Goal: Task Accomplishment & Management: Manage account settings

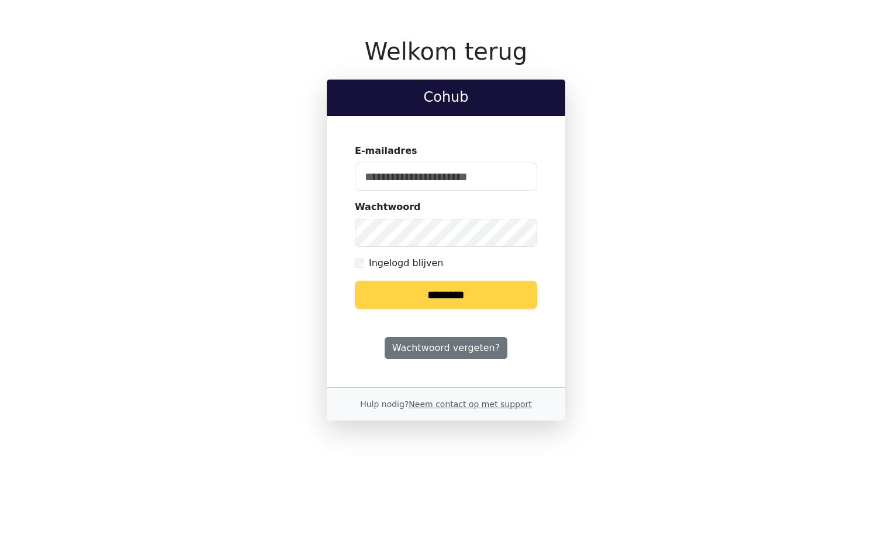
type input "**********"
click at [420, 285] on input "********" at bounding box center [446, 295] width 182 height 28
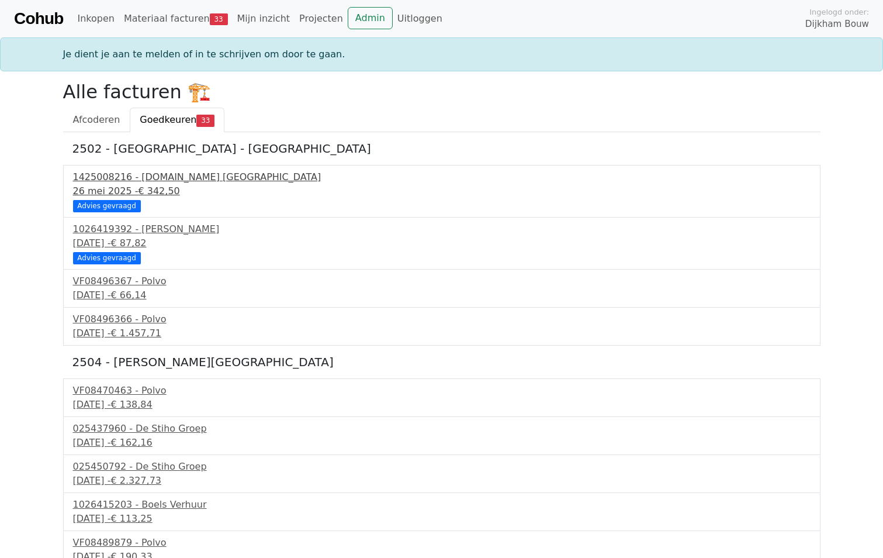
click at [126, 181] on div "1425008216 - Bnext.nl Nederland" at bounding box center [442, 177] width 738 height 14
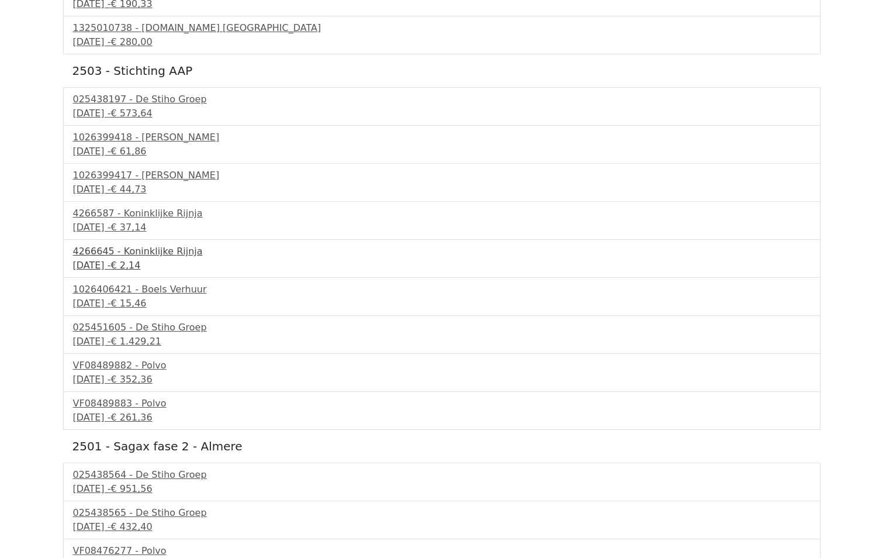
scroll to position [494, 0]
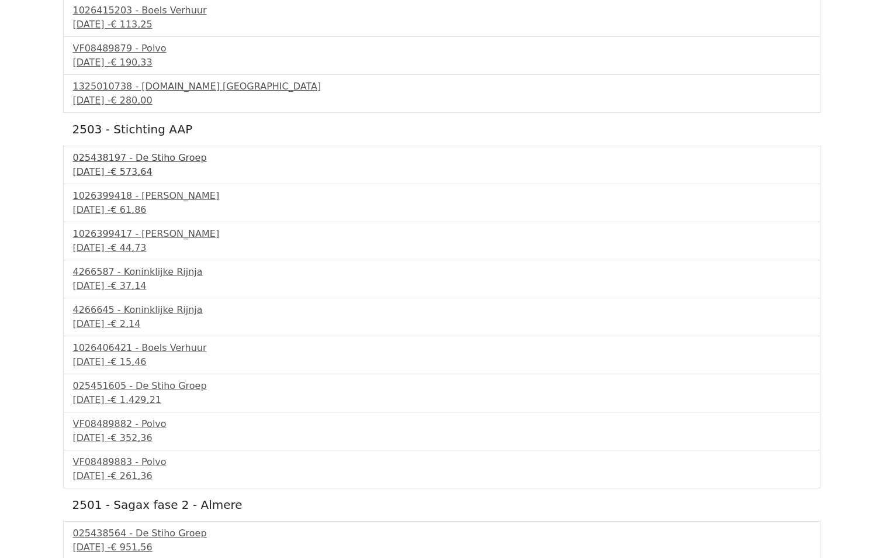
click at [120, 161] on div "025438197 - De Stiho Groep" at bounding box center [442, 158] width 738 height 14
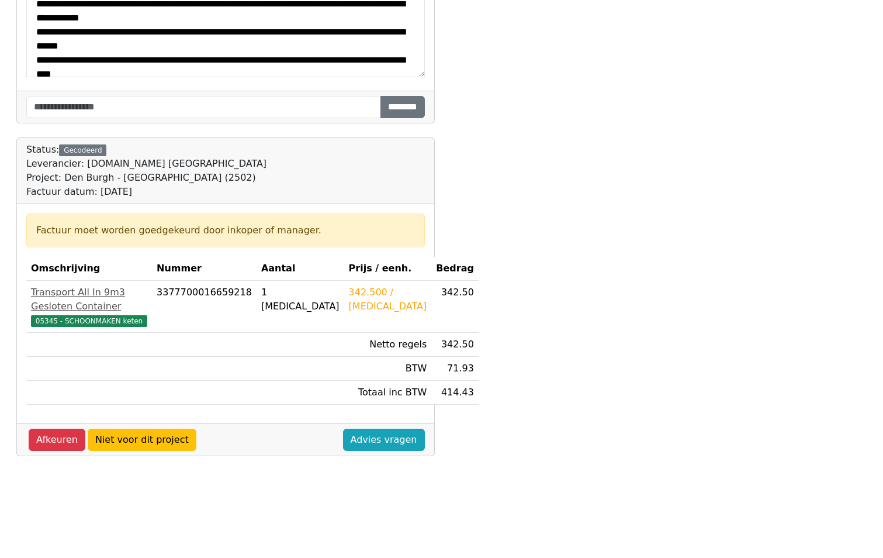
scroll to position [234, 0]
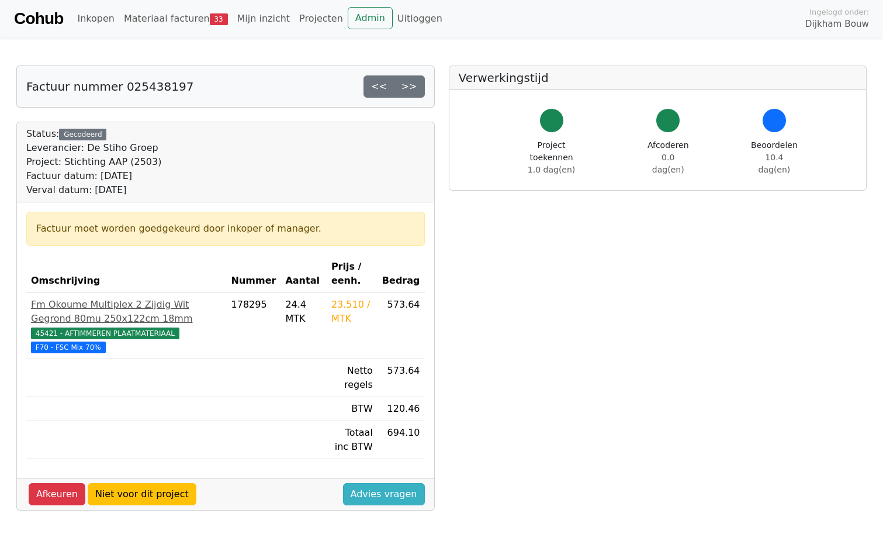
click at [358, 483] on link "Advies vragen" at bounding box center [384, 494] width 82 height 22
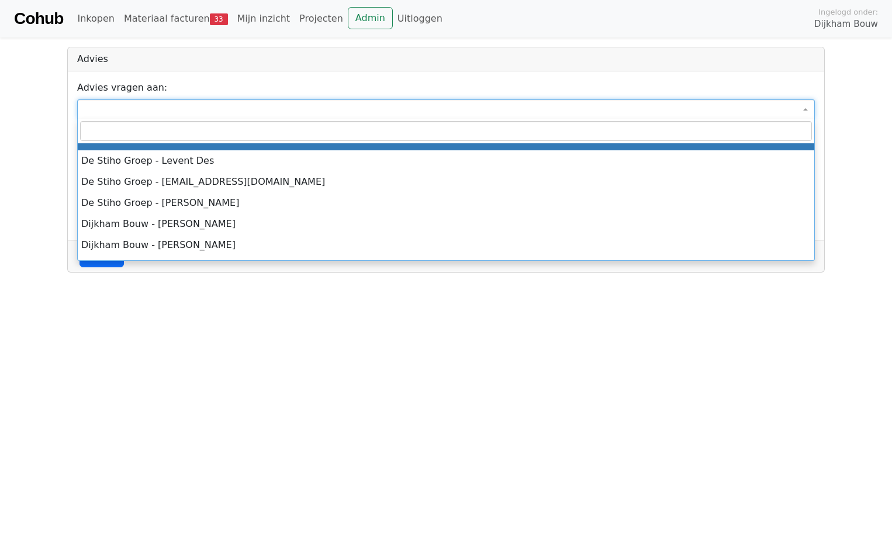
click at [805, 108] on span at bounding box center [446, 109] width 738 height 20
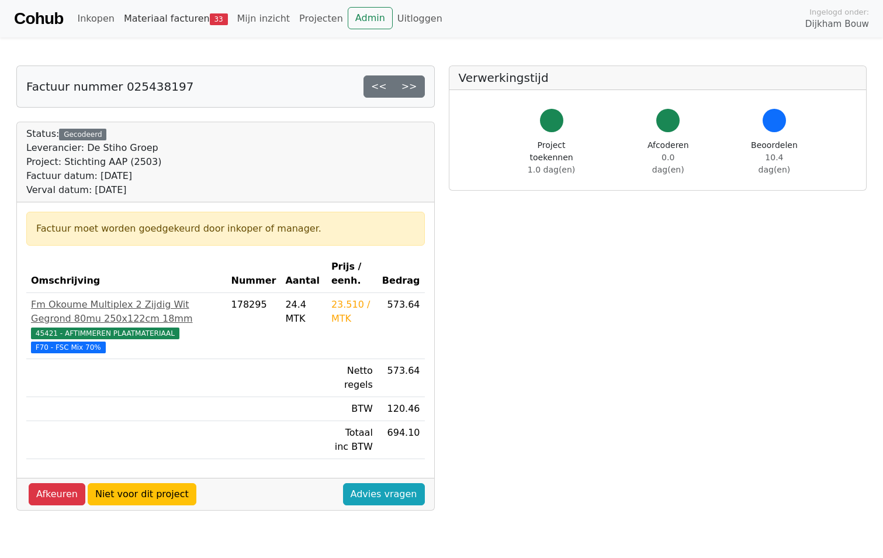
click at [157, 15] on link "Materiaal facturen 33" at bounding box center [175, 18] width 113 height 23
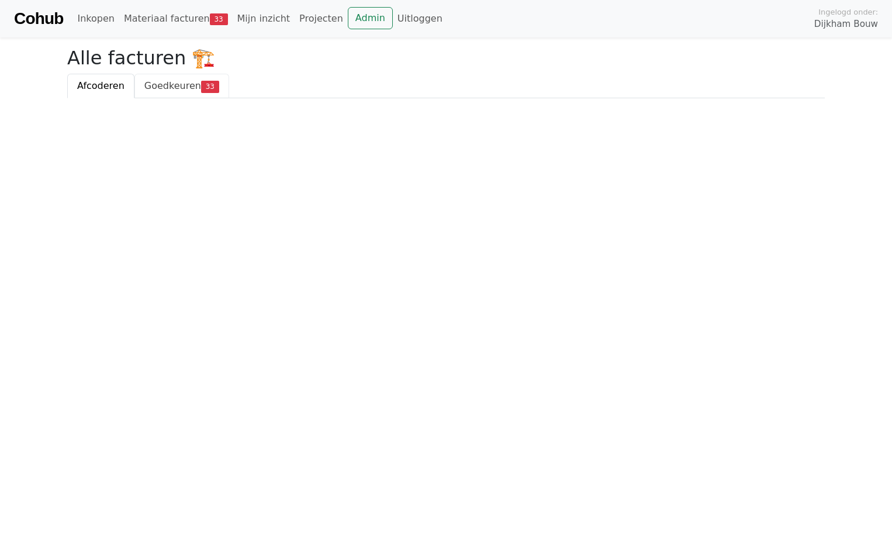
click at [163, 82] on span "Goedkeuren" at bounding box center [172, 85] width 57 height 11
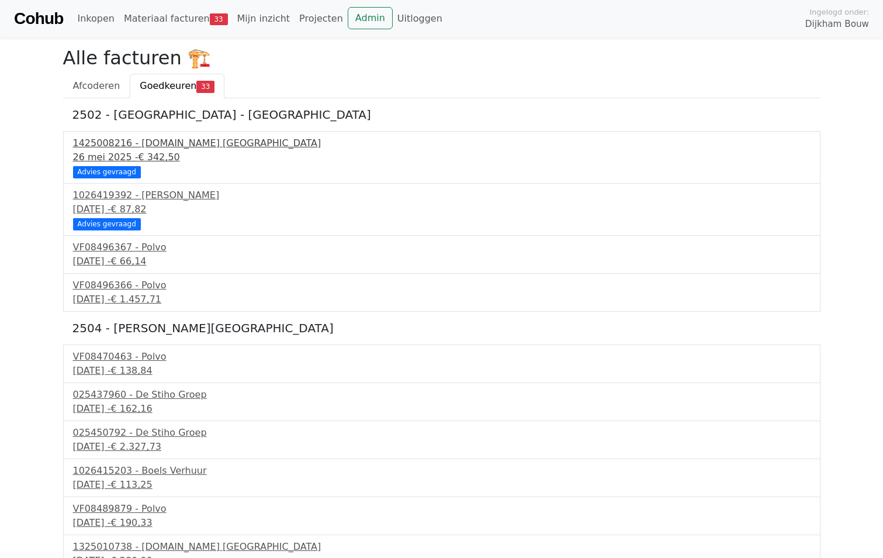
click at [112, 142] on div "1425008216 - [DOMAIN_NAME] [GEOGRAPHIC_DATA]" at bounding box center [442, 143] width 738 height 14
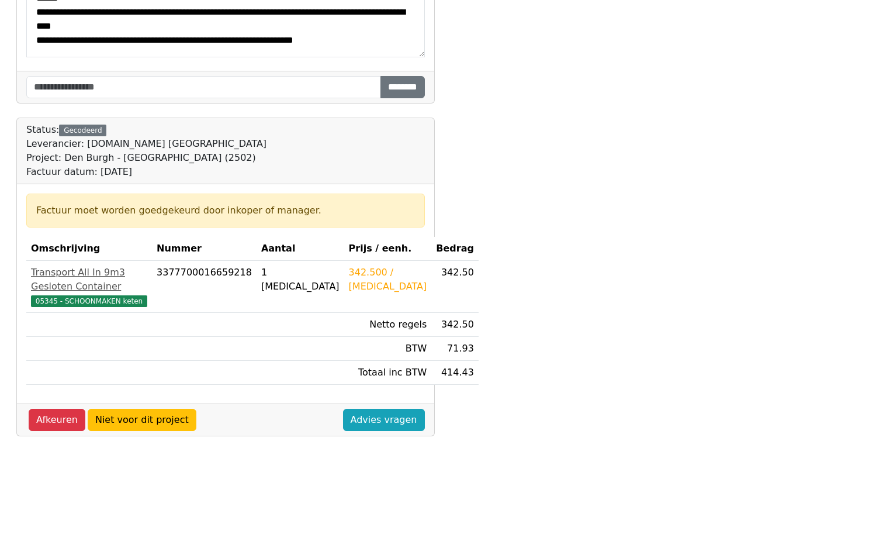
scroll to position [292, 0]
